Goal: Complete application form: Complete application form

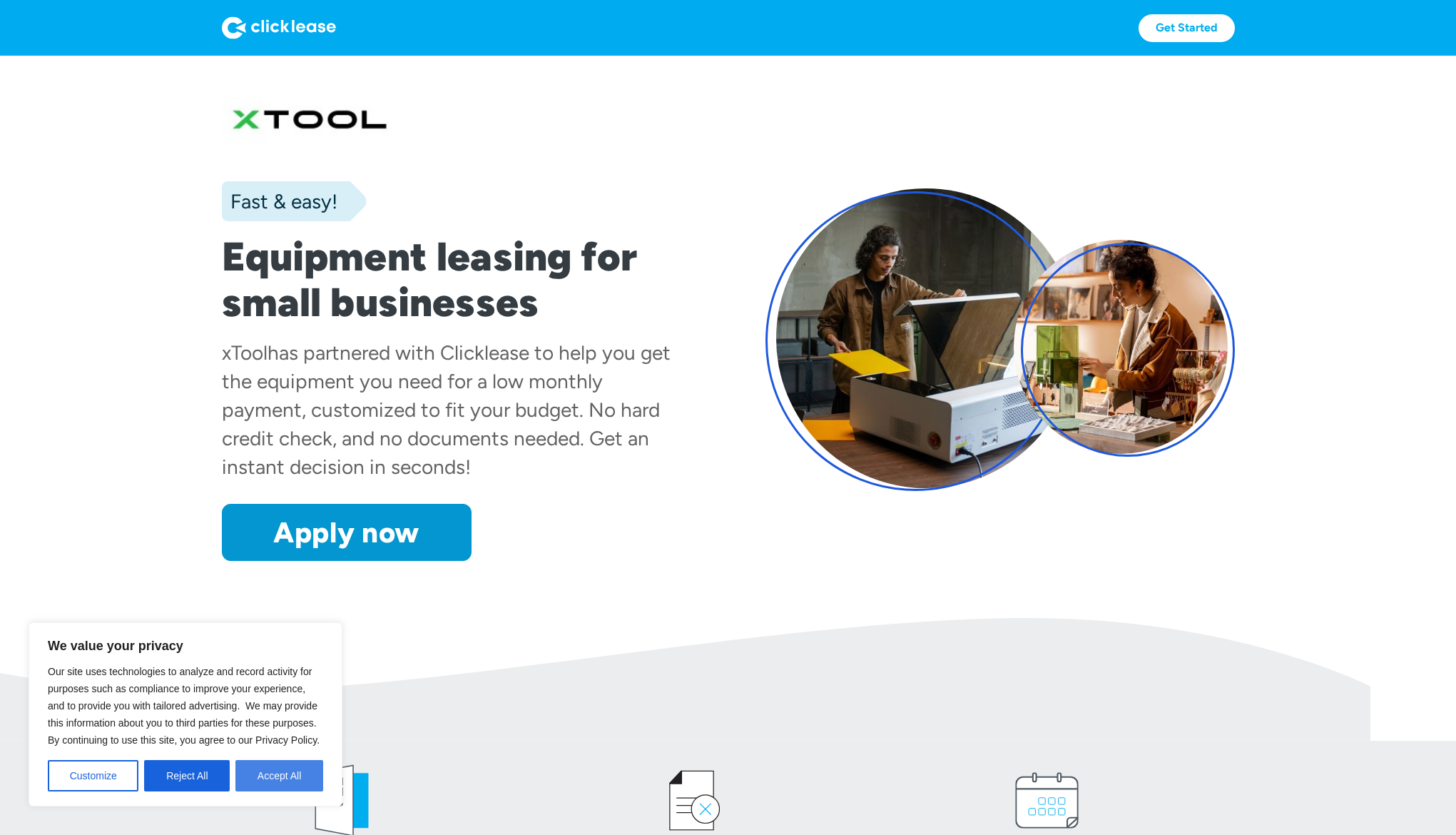
click at [273, 775] on button "Accept All" at bounding box center [279, 776] width 88 height 32
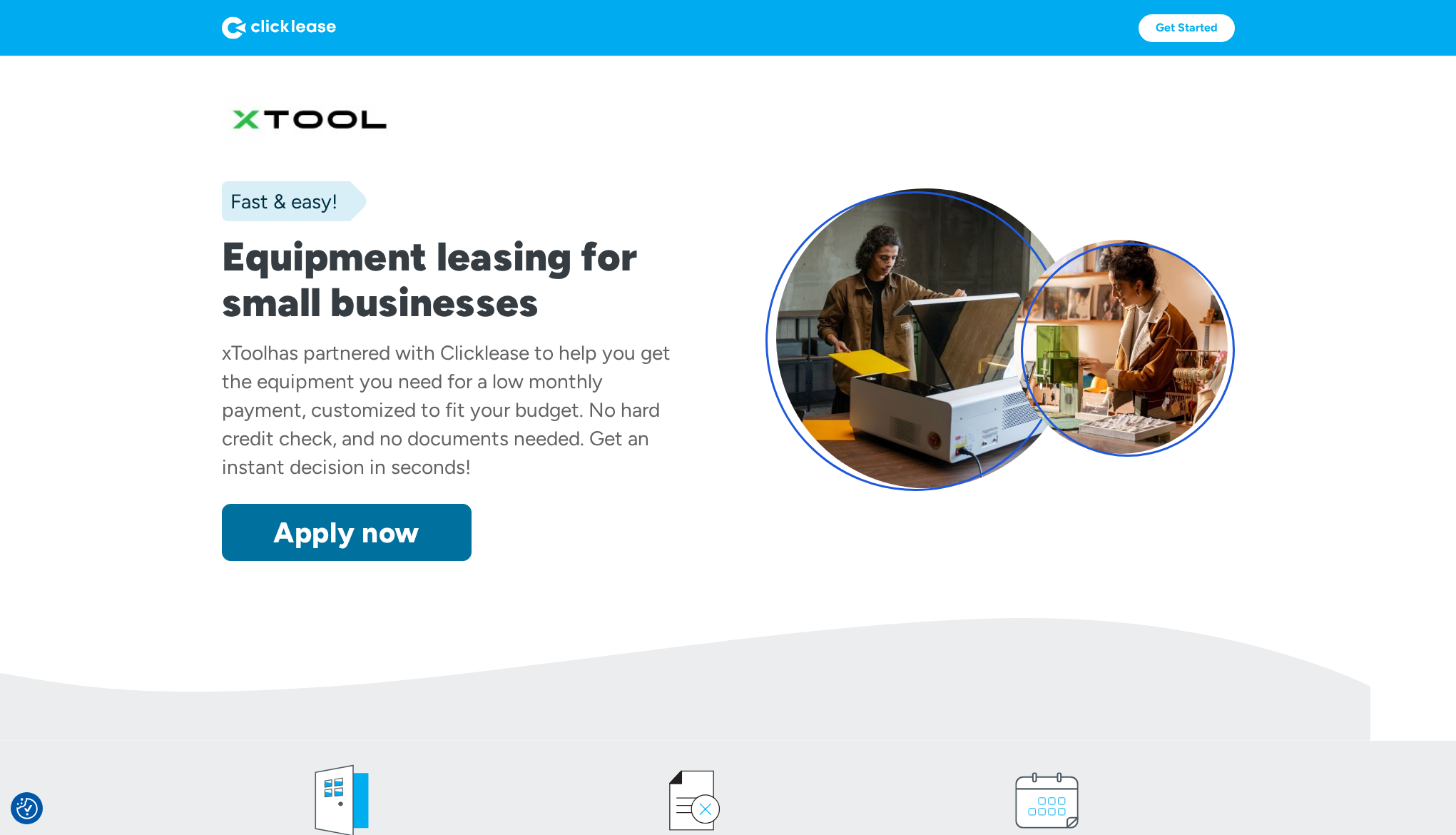
click at [384, 535] on link "Apply now" at bounding box center [346, 533] width 250 height 57
